Goal: Find specific page/section: Find specific page/section

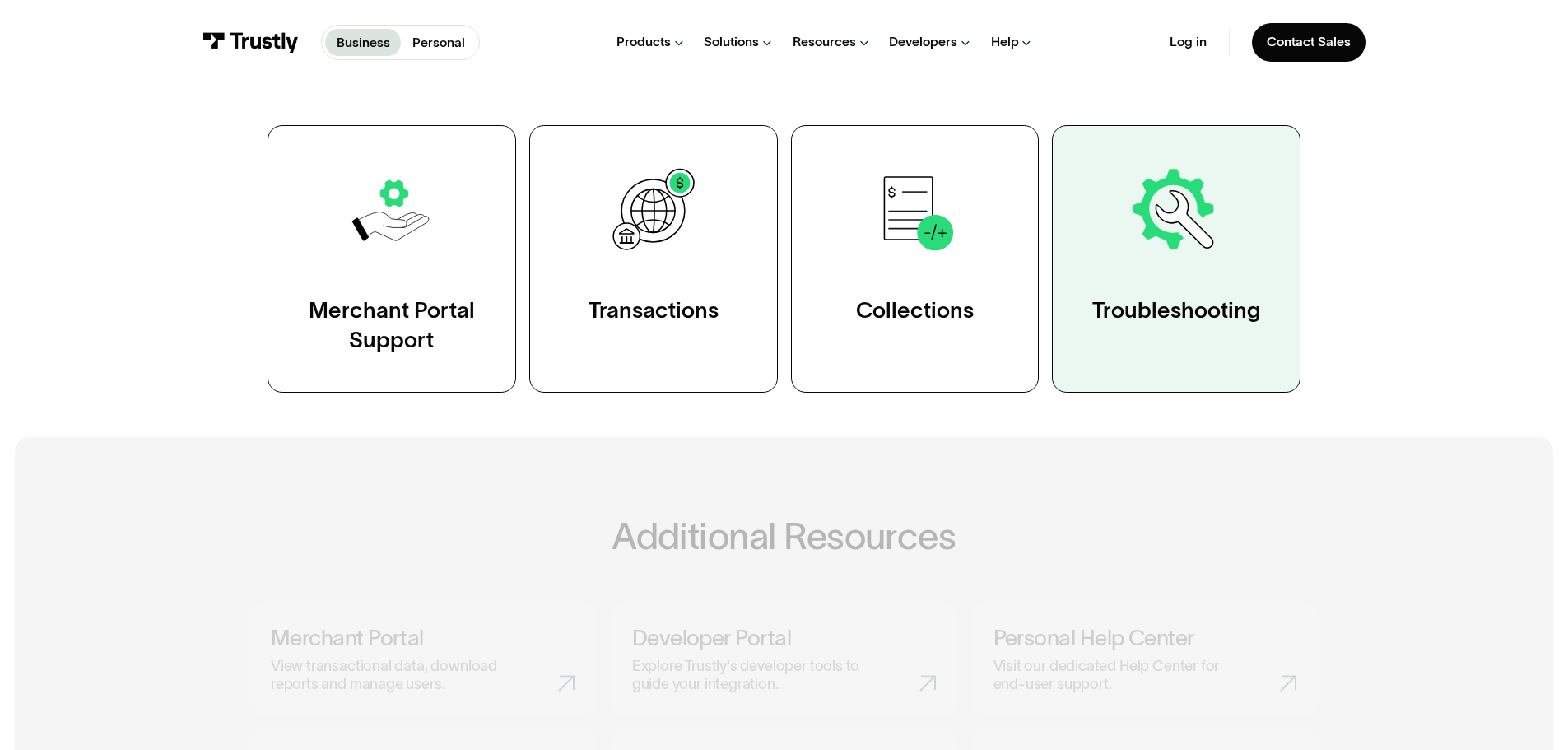
scroll to position [412, 0]
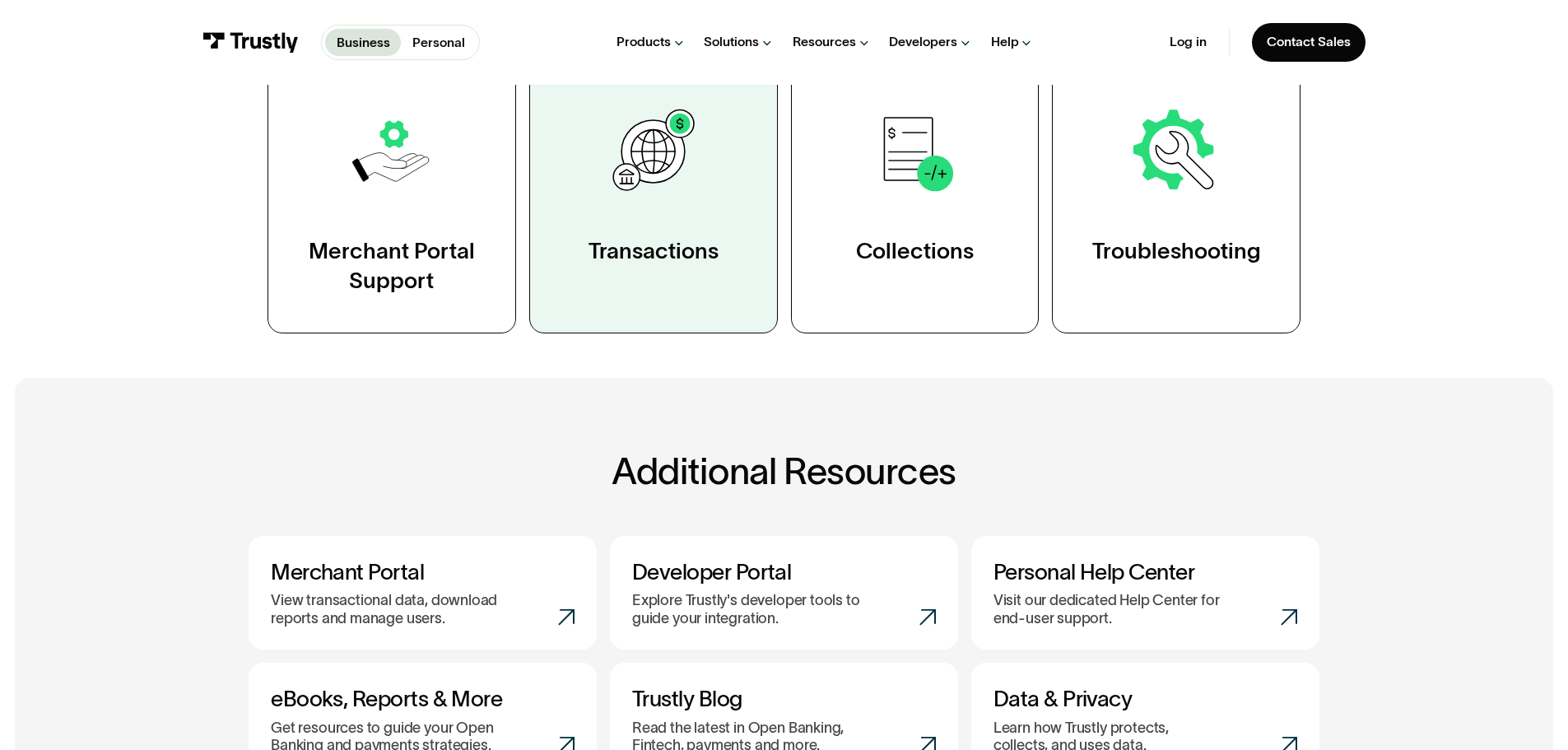
click at [695, 210] on link "Transactions" at bounding box center [654, 200] width 249 height 268
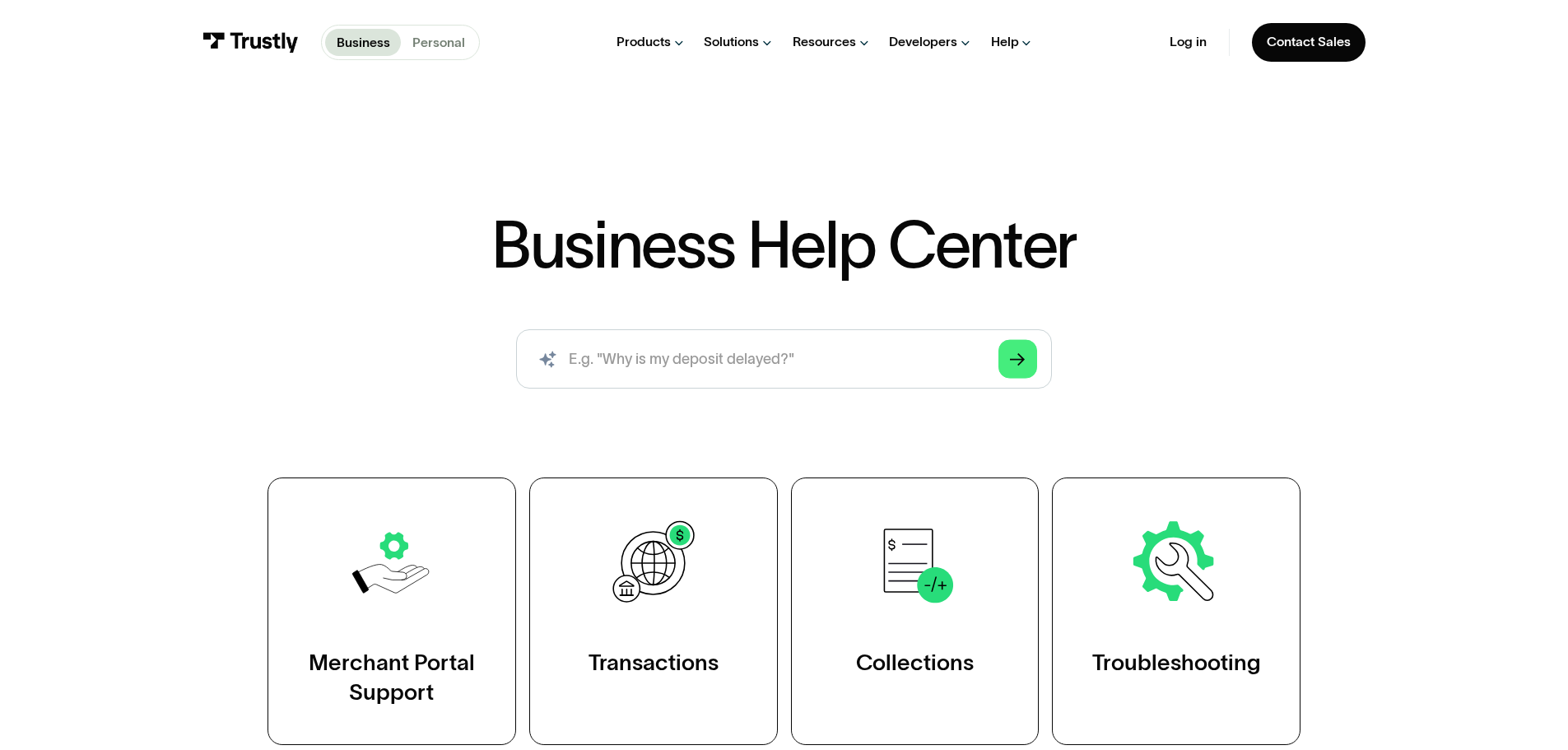
click at [431, 33] on p "Personal" at bounding box center [439, 43] width 53 height 20
